Goal: Navigation & Orientation: Find specific page/section

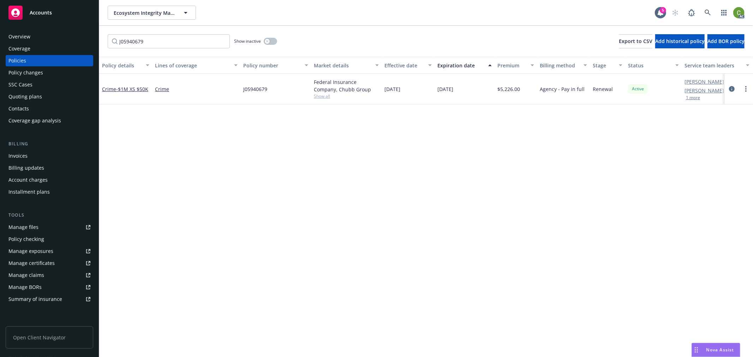
click at [48, 8] on div "Accounts" at bounding box center [49, 13] width 82 height 14
